Goal: Task Accomplishment & Management: Manage account settings

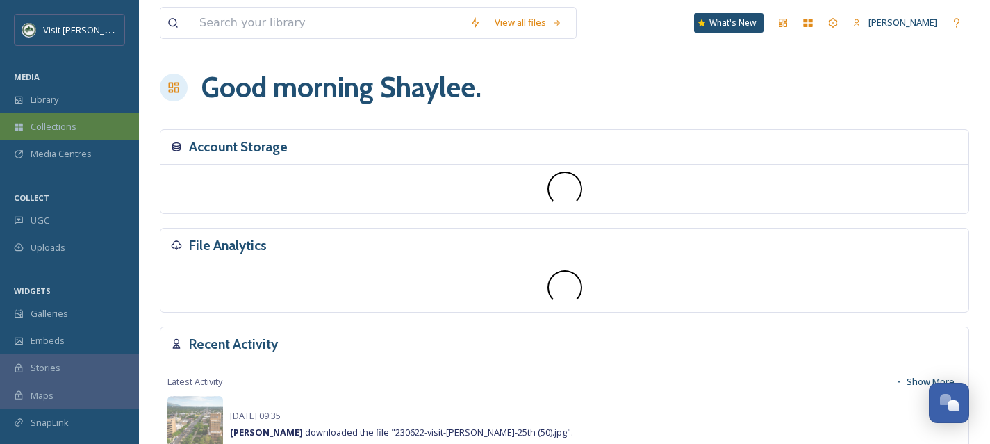
click at [61, 128] on span "Collections" at bounding box center [54, 126] width 46 height 13
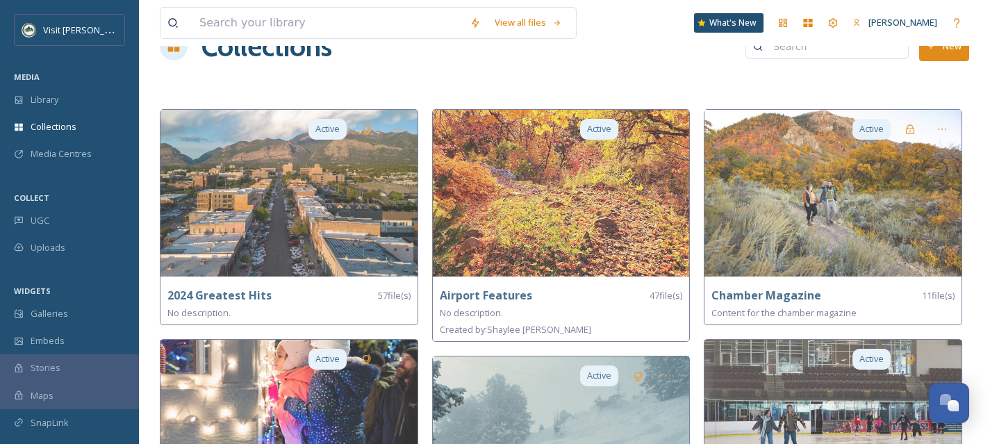
scroll to position [43, 0]
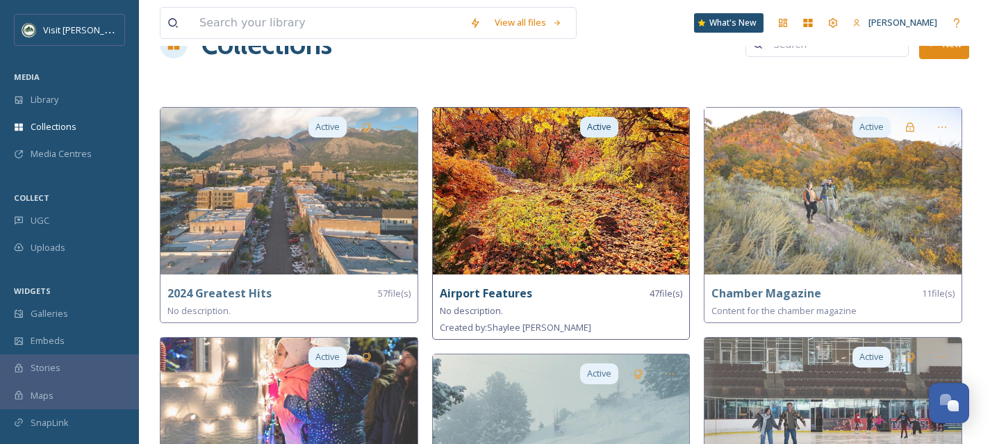
click at [541, 244] on img at bounding box center [561, 191] width 257 height 167
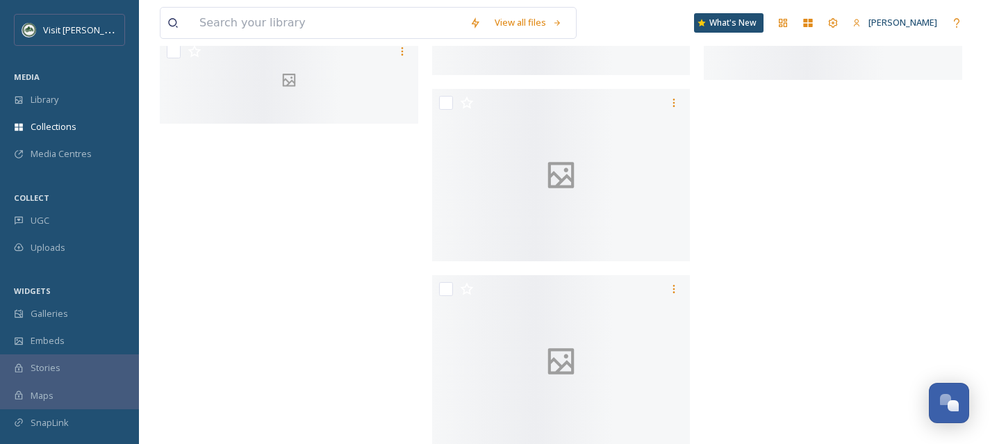
scroll to position [3569, 0]
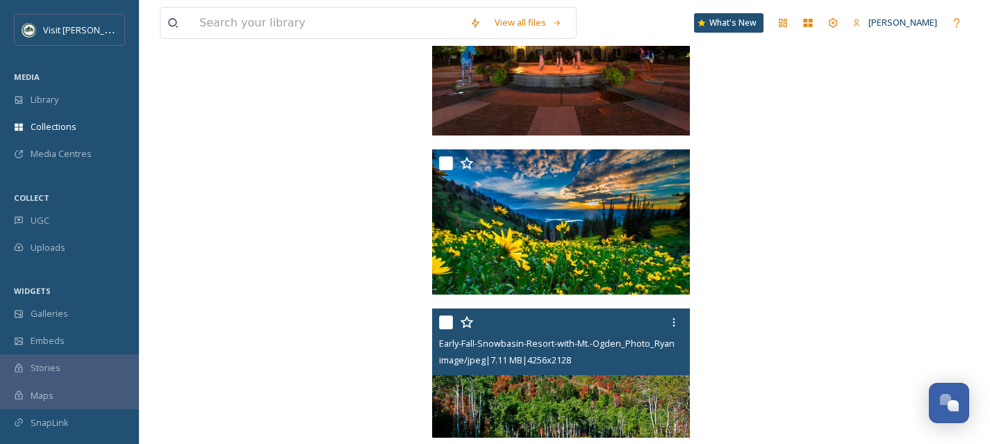
click at [443, 323] on input "checkbox" at bounding box center [446, 322] width 14 height 14
checkbox input "true"
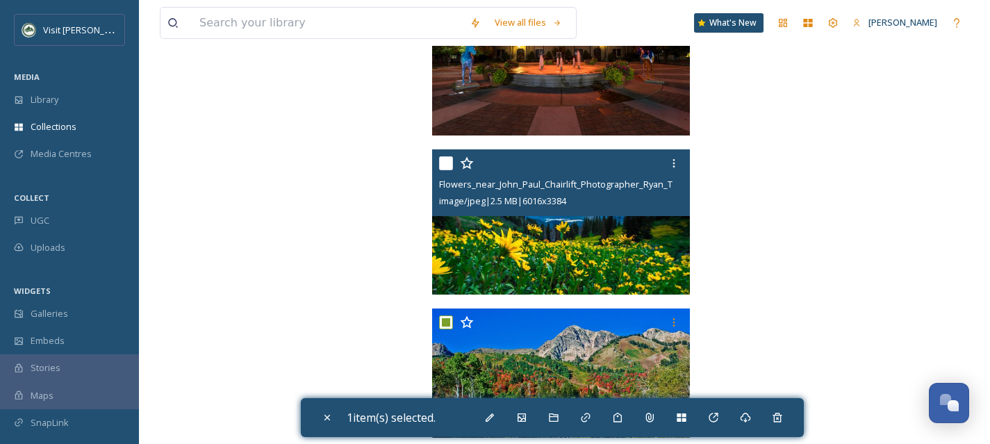
click at [440, 162] on input "checkbox" at bounding box center [446, 163] width 14 height 14
checkbox input "true"
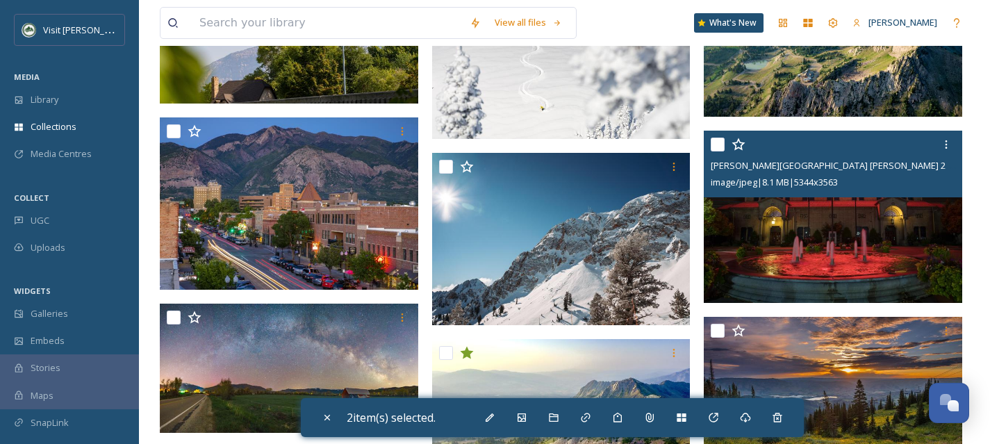
scroll to position [2823, 0]
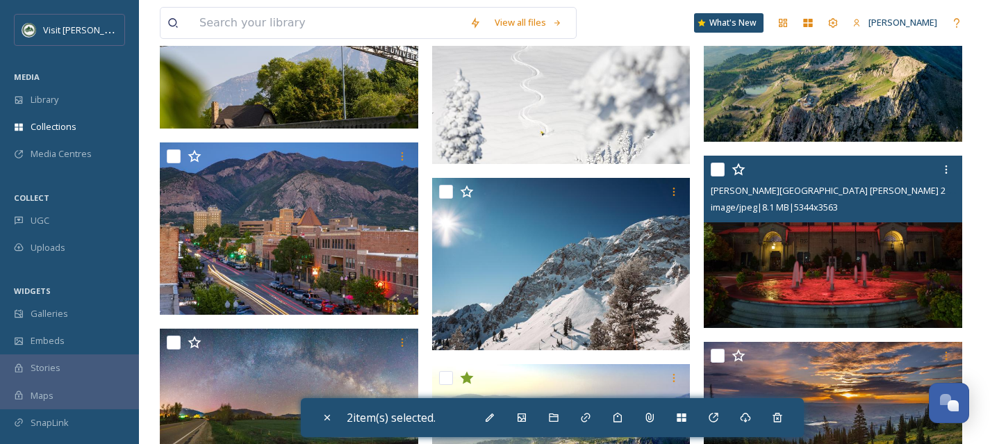
click at [718, 172] on input "checkbox" at bounding box center [717, 169] width 14 height 14
checkbox input "true"
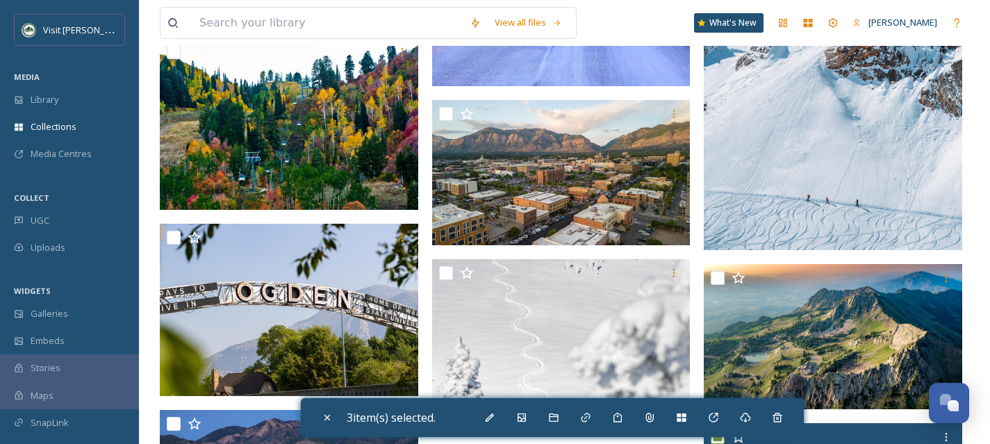
scroll to position [2555, 0]
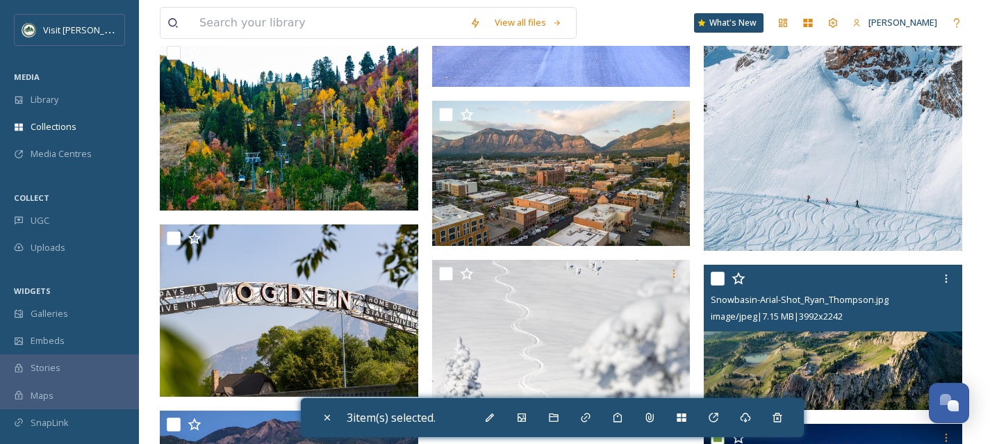
click at [720, 277] on input "checkbox" at bounding box center [717, 279] width 14 height 14
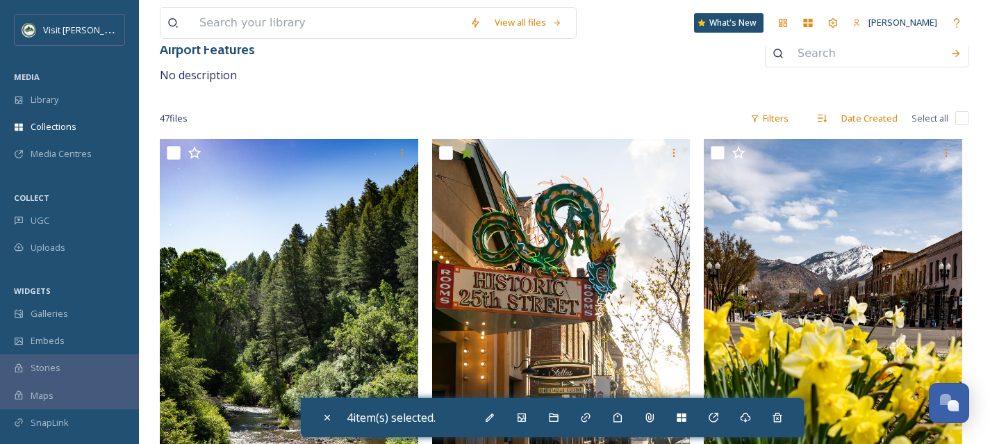
scroll to position [0, 0]
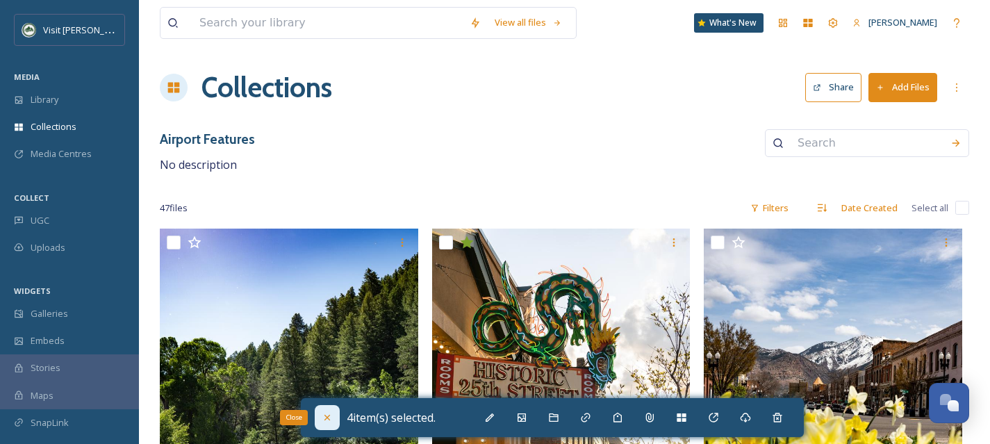
click at [324, 424] on div "Close" at bounding box center [327, 417] width 25 height 25
checkbox input "false"
